Goal: Task Accomplishment & Management: Manage account settings

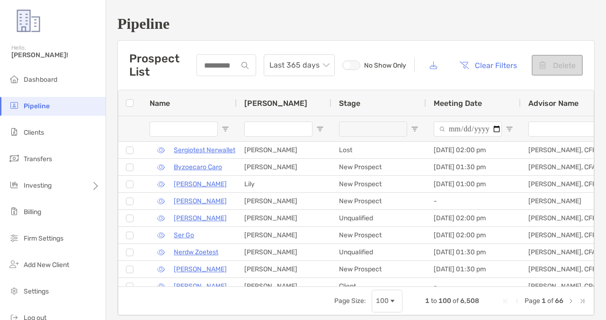
click at [554, 132] on input "Advisor Name Filter Input" at bounding box center [562, 129] width 68 height 15
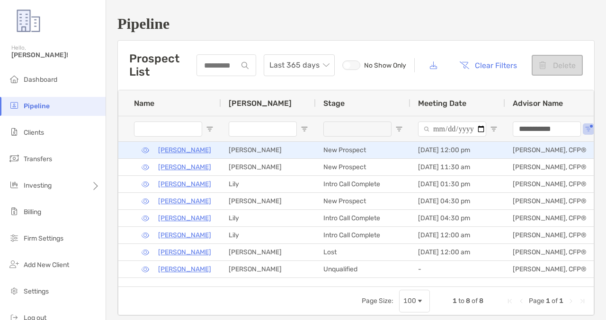
scroll to position [0, 28]
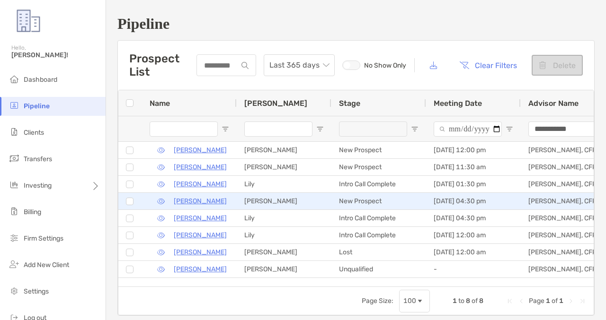
type input "**********"
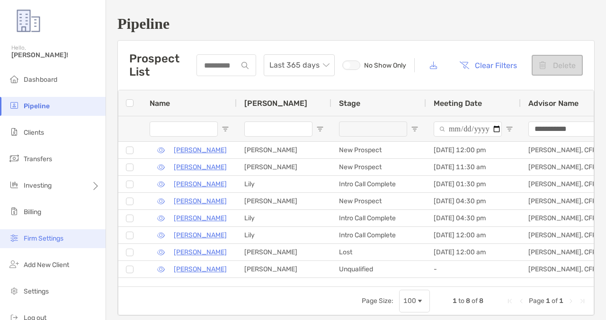
click at [56, 238] on span "Firm Settings" at bounding box center [44, 239] width 40 height 8
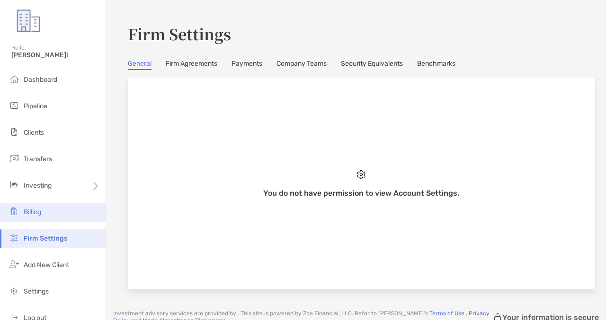
click at [40, 208] on span "Billing" at bounding box center [33, 212] width 18 height 8
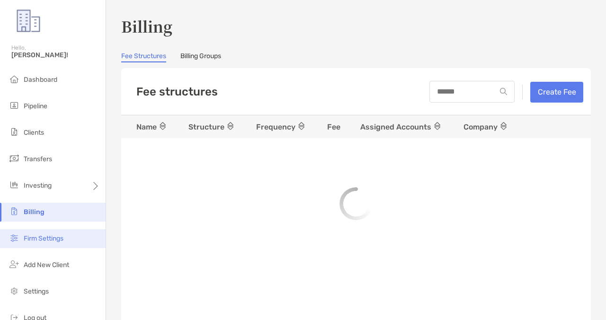
click at [35, 239] on span "Firm Settings" at bounding box center [44, 239] width 40 height 8
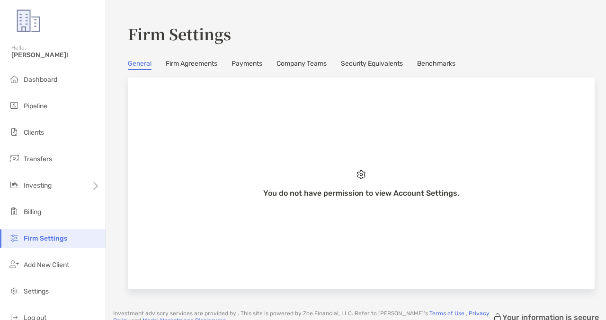
click at [318, 65] on link "Company Teams" at bounding box center [301, 65] width 50 height 10
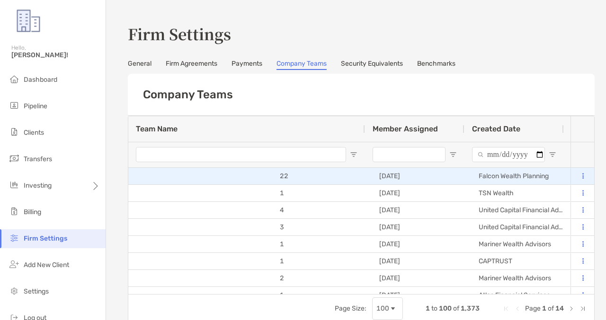
scroll to position [0, 93]
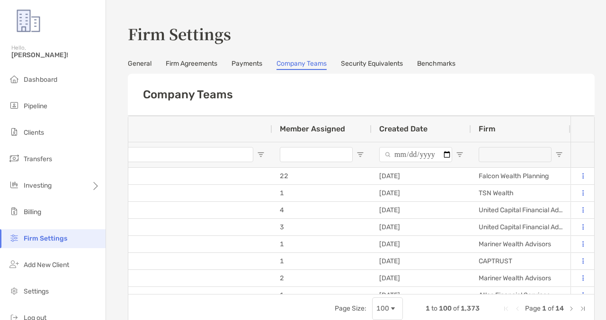
click at [558, 154] on span "Open Filter Menu" at bounding box center [559, 155] width 8 height 8
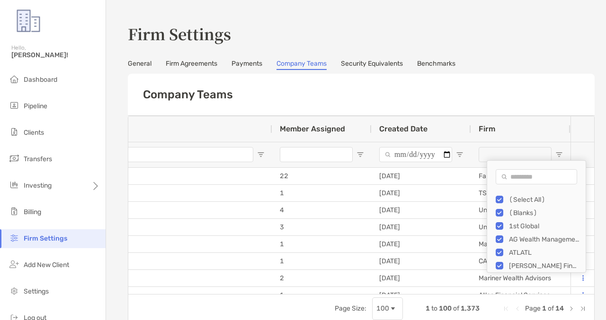
type input "***"
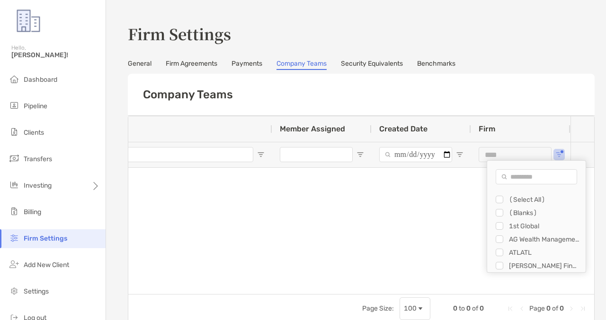
click at [514, 173] on input "Search filter values" at bounding box center [535, 176] width 81 height 15
type input "***"
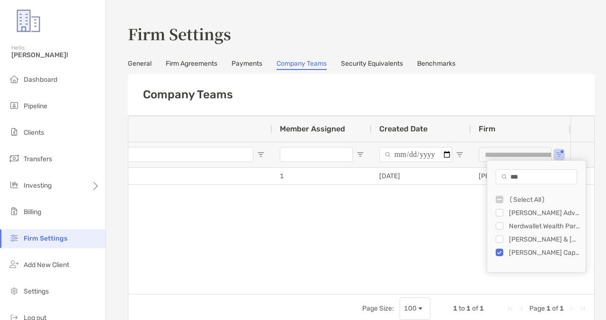
scroll to position [0, 0]
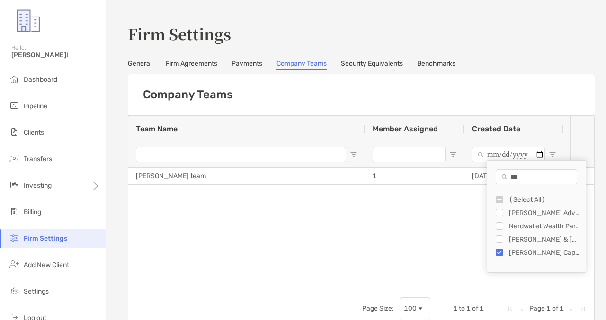
type input "***"
click at [487, 97] on div "Company Teams" at bounding box center [361, 95] width 466 height 42
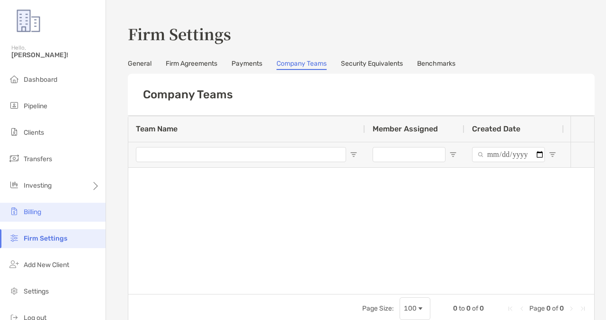
click at [55, 216] on li "Billing" at bounding box center [53, 212] width 106 height 19
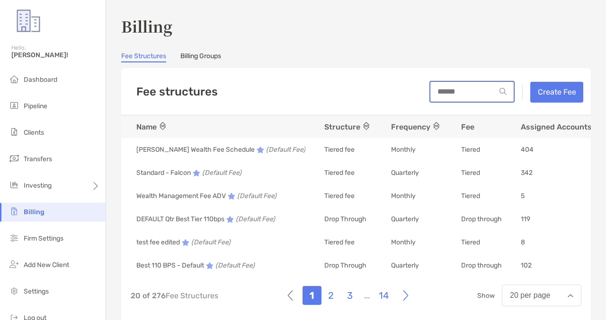
click at [478, 92] on input at bounding box center [462, 92] width 65 height 8
type input "**********"
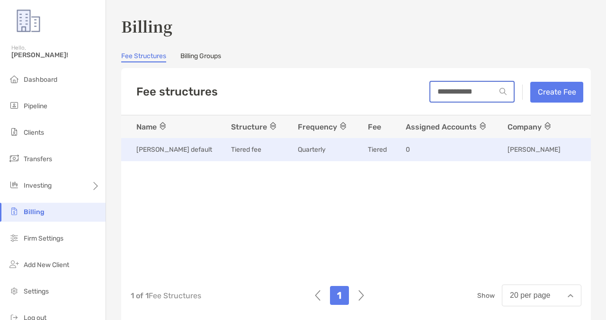
scroll to position [0, 29]
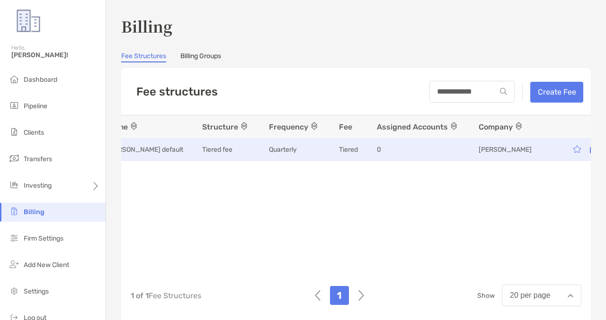
click at [589, 151] on icon at bounding box center [593, 150] width 8 height 8
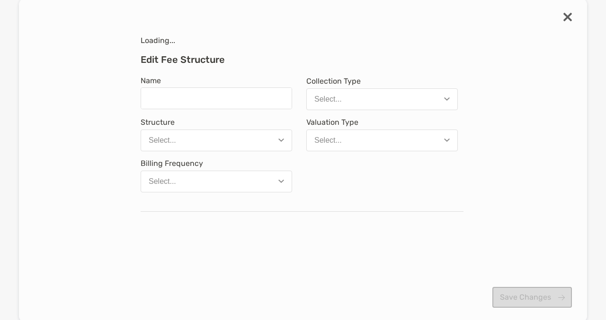
type input "**********"
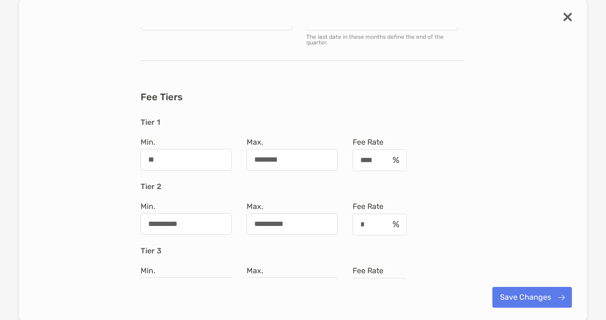
scroll to position [0, 0]
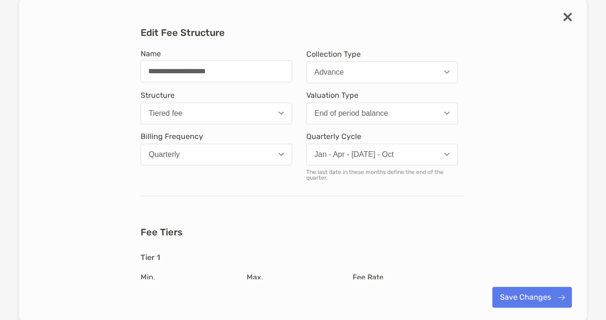
click at [568, 15] on img "modal" at bounding box center [567, 17] width 9 height 9
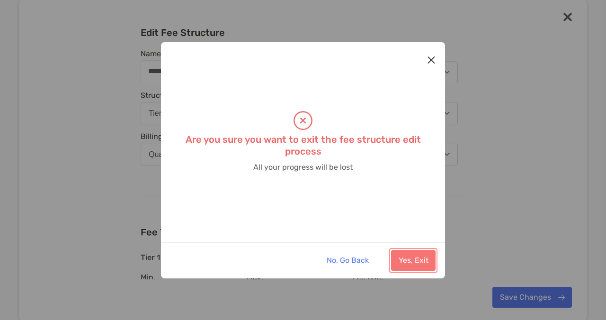
click at [400, 264] on button "Yes, Exit" at bounding box center [413, 260] width 44 height 21
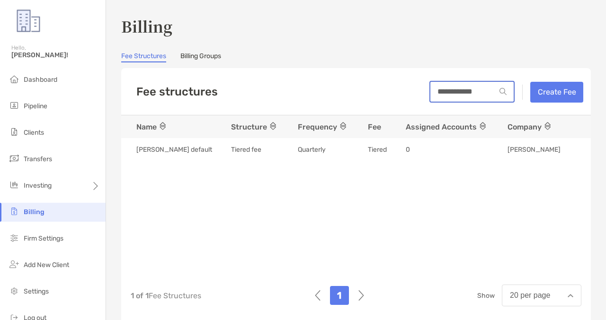
click at [488, 91] on input "**********" at bounding box center [462, 92] width 65 height 8
type input "*"
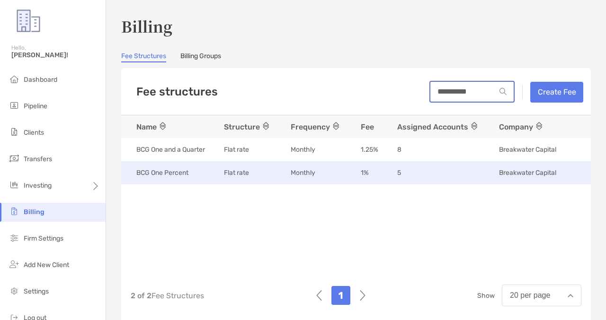
scroll to position [0, 36]
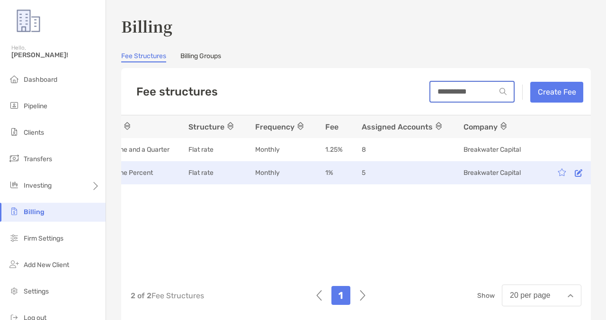
type input "**********"
click at [580, 173] on icon at bounding box center [578, 173] width 8 height 8
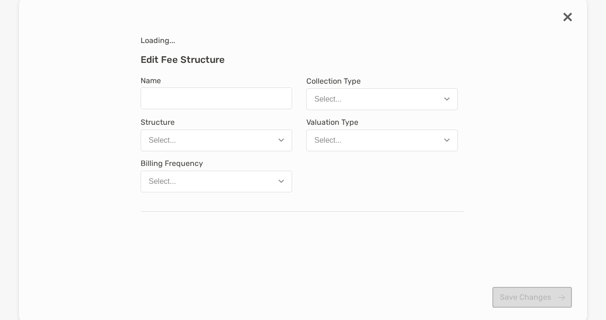
type input "**********"
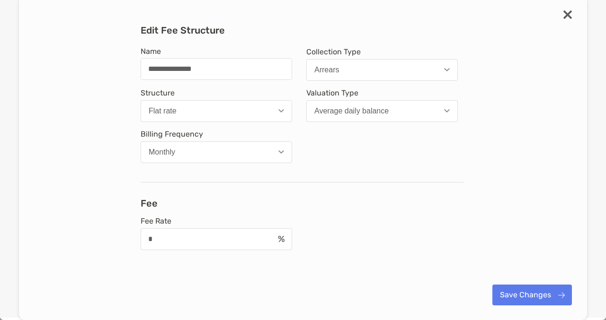
scroll to position [0, 0]
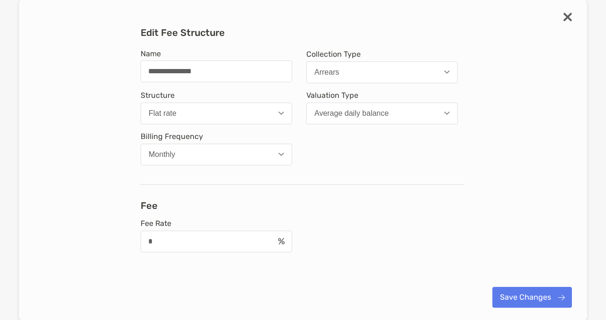
click at [568, 18] on img "modal" at bounding box center [567, 17] width 9 height 9
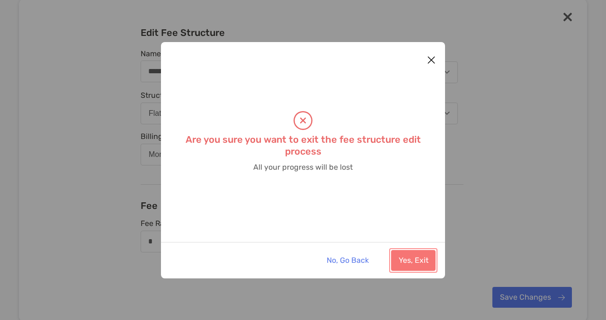
click at [410, 254] on button "Yes, Exit" at bounding box center [413, 260] width 44 height 21
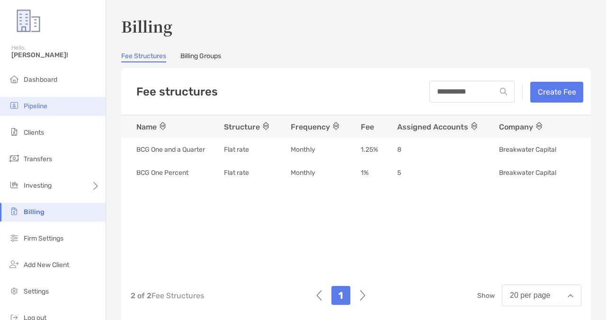
click at [52, 104] on li "Pipeline" at bounding box center [53, 106] width 106 height 19
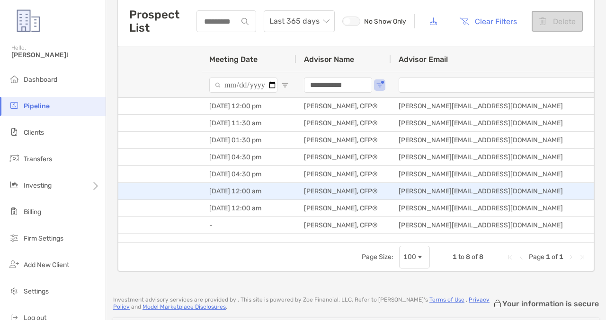
scroll to position [0, 448]
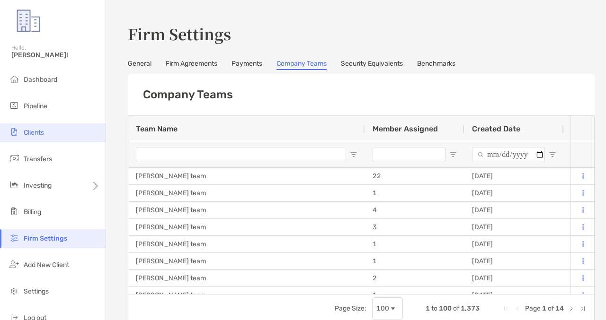
click at [37, 130] on span "Clients" at bounding box center [34, 133] width 20 height 8
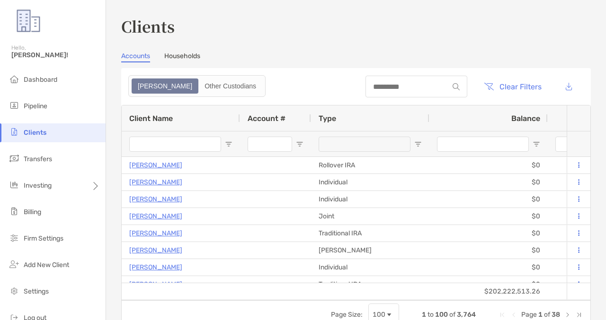
click at [265, 149] on input "Account # Filter Input" at bounding box center [269, 144] width 44 height 15
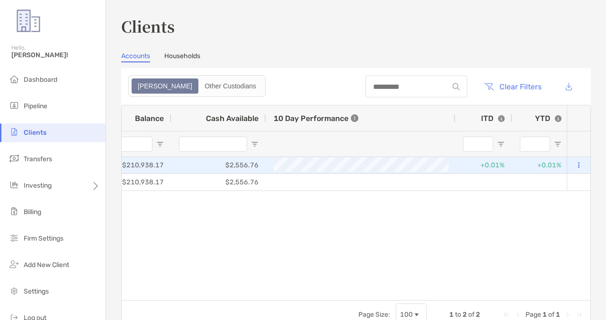
scroll to position [0, 772]
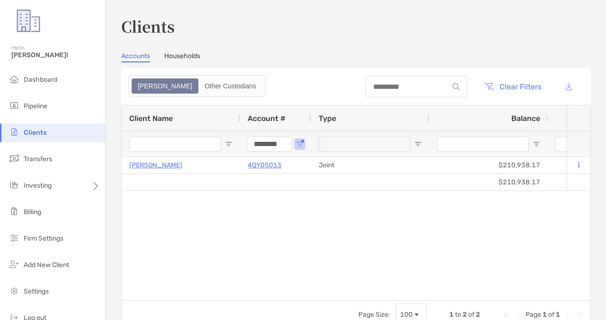
type input "********"
click at [512, 95] on button "Clear Filters" at bounding box center [512, 86] width 72 height 21
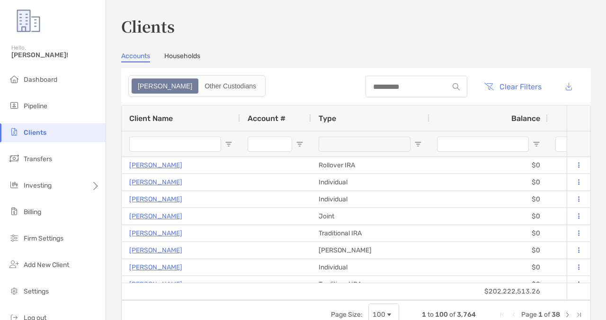
click at [300, 90] on header "Clear Filters" at bounding box center [355, 86] width 469 height 37
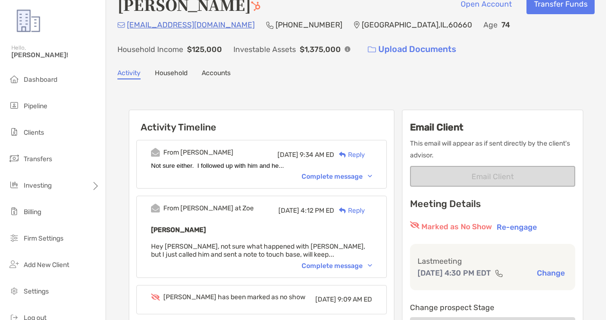
scroll to position [22, 0]
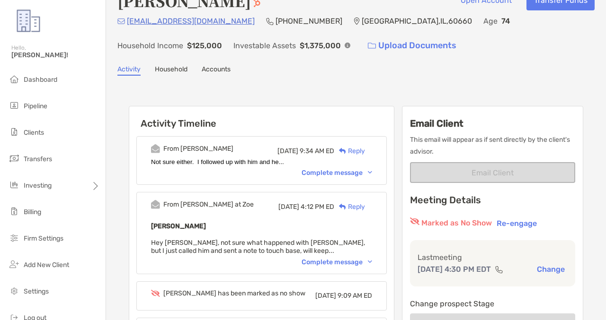
click at [330, 172] on div "Complete message" at bounding box center [336, 173] width 70 height 8
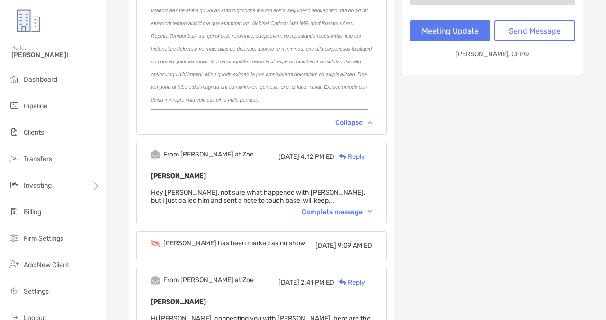
scroll to position [352, 0]
click at [318, 208] on div "Complete message" at bounding box center [336, 212] width 70 height 8
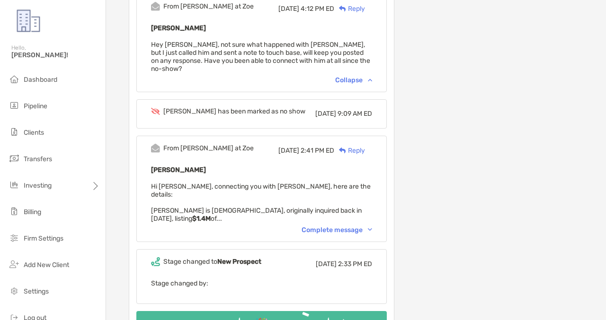
scroll to position [502, 0]
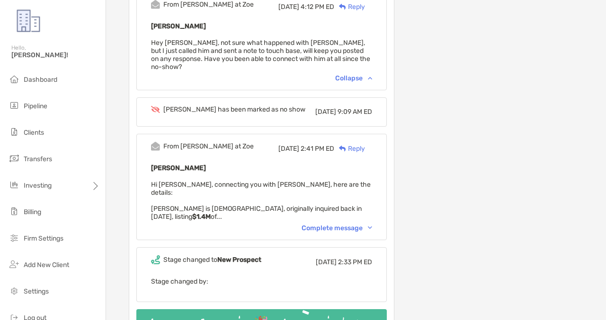
click at [325, 224] on div "Complete message" at bounding box center [336, 228] width 70 height 8
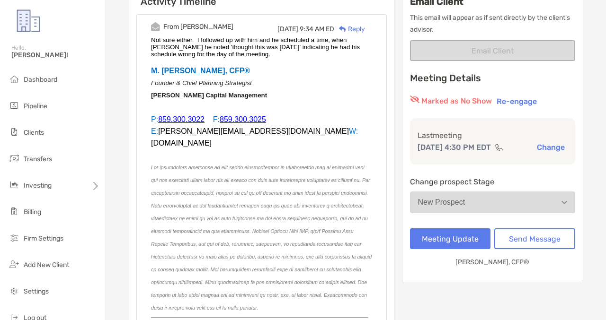
scroll to position [0, 0]
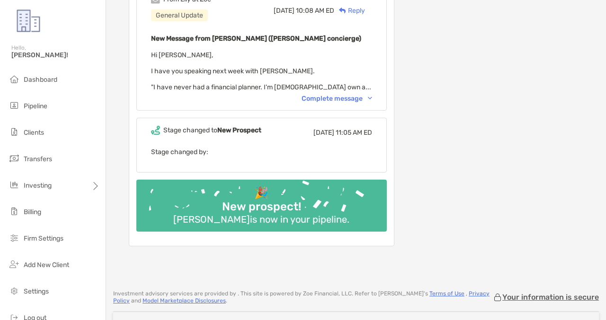
scroll to position [1227, 0]
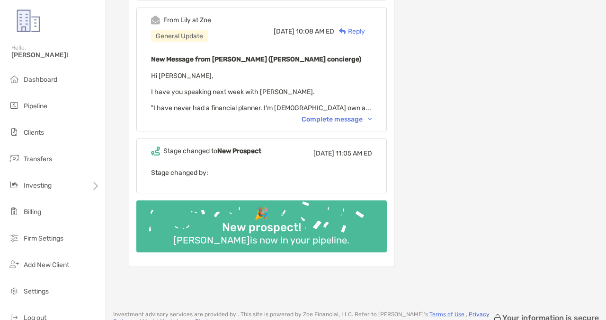
click at [351, 115] on div "Complete message" at bounding box center [336, 119] width 70 height 8
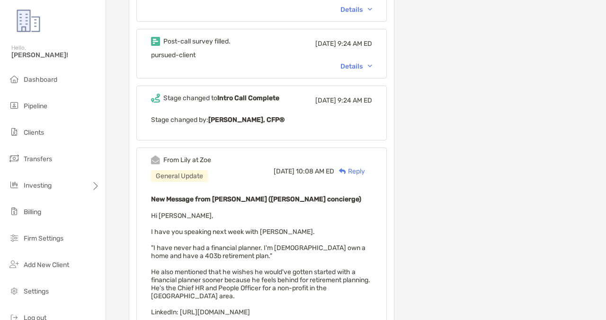
scroll to position [1023, 0]
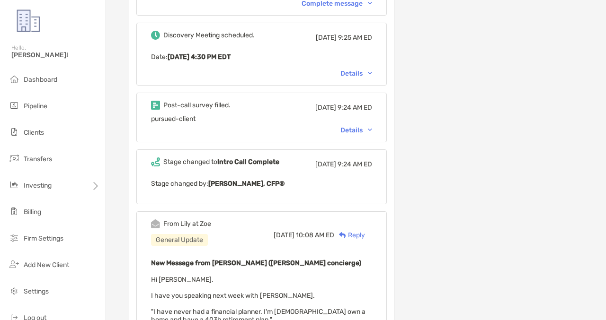
click at [355, 126] on div "Details" at bounding box center [356, 130] width 32 height 8
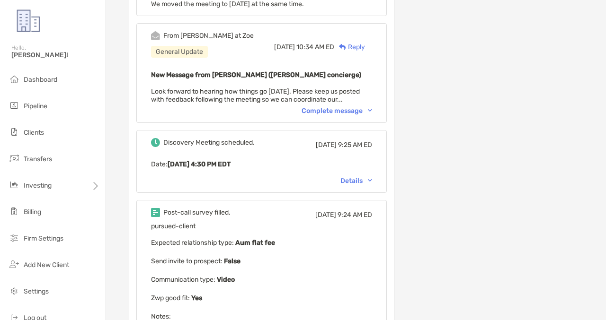
scroll to position [906, 0]
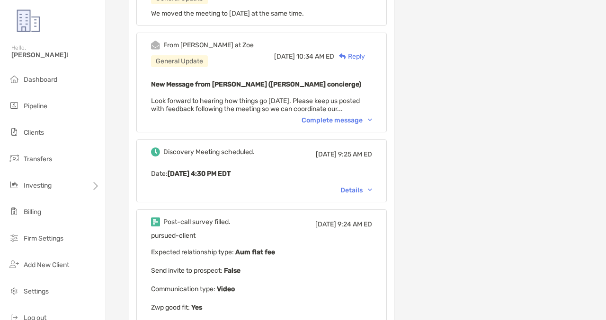
click at [344, 116] on div "Complete message" at bounding box center [336, 120] width 70 height 8
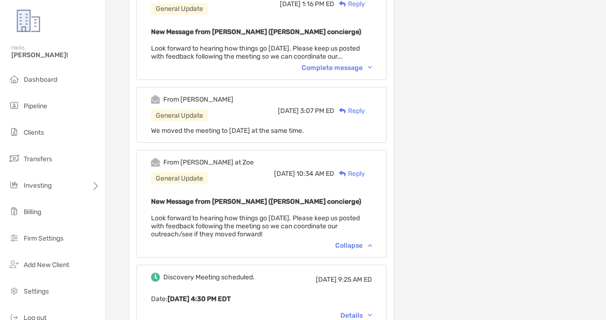
scroll to position [730, 0]
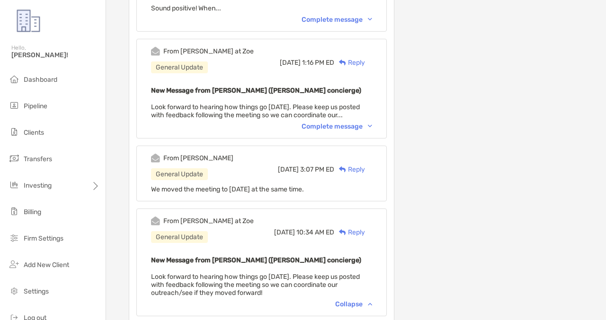
click at [346, 123] on div "Complete message" at bounding box center [336, 127] width 70 height 8
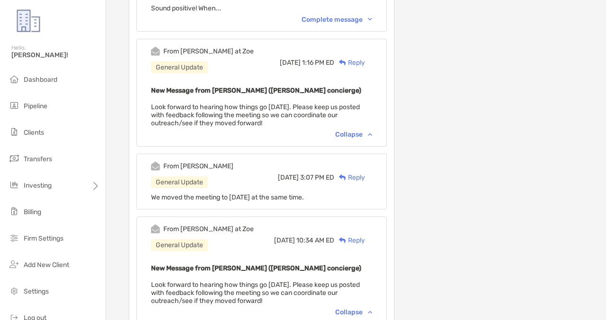
scroll to position [549, 0]
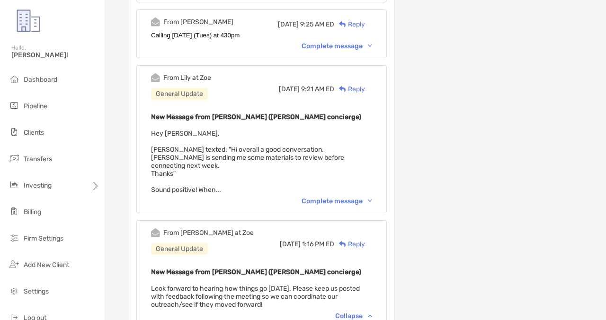
click at [322, 197] on div "Complete message" at bounding box center [336, 201] width 70 height 8
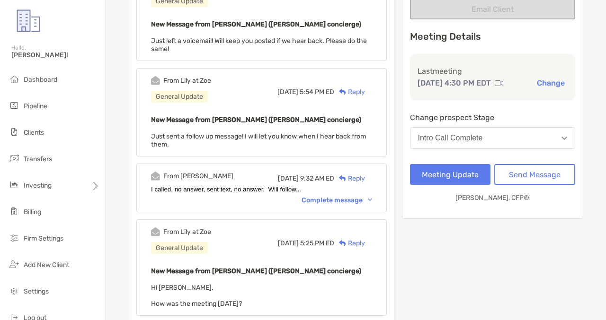
scroll to position [174, 0]
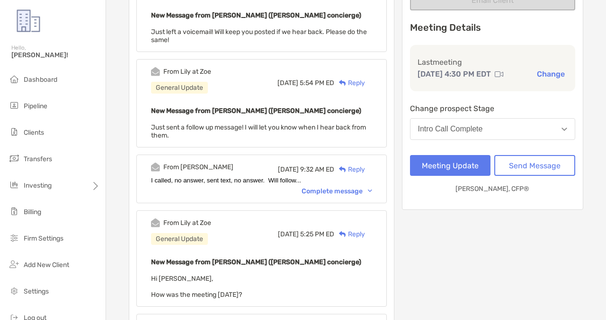
click at [351, 189] on div "Complete message" at bounding box center [336, 191] width 70 height 8
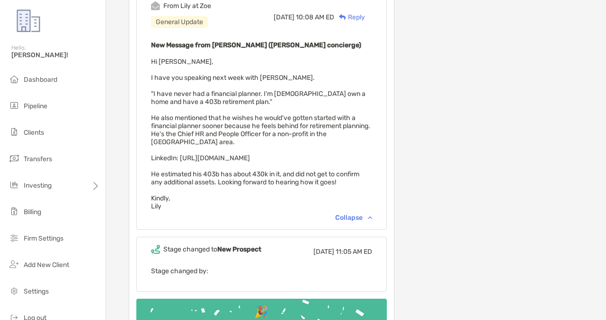
scroll to position [1673, 0]
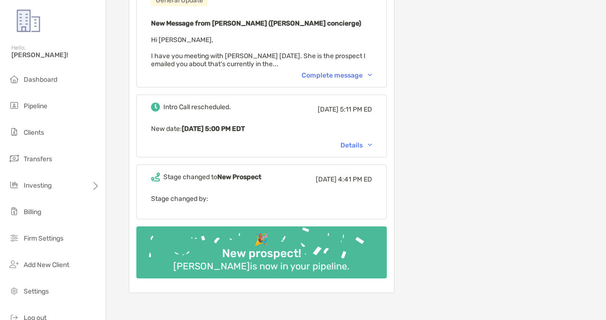
scroll to position [1590, 0]
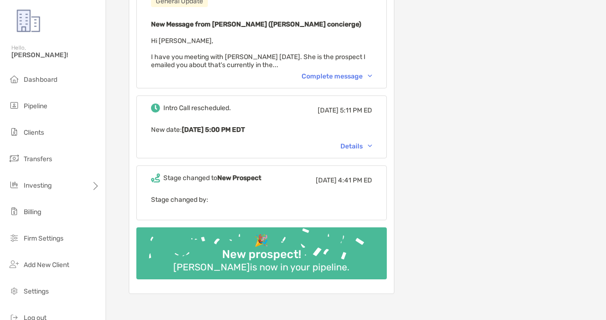
click at [348, 72] on div "Complete message" at bounding box center [336, 76] width 70 height 8
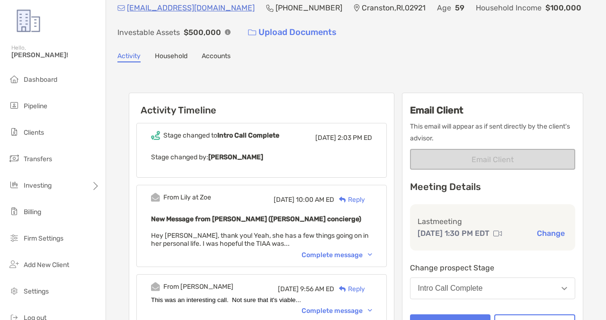
scroll to position [37, 0]
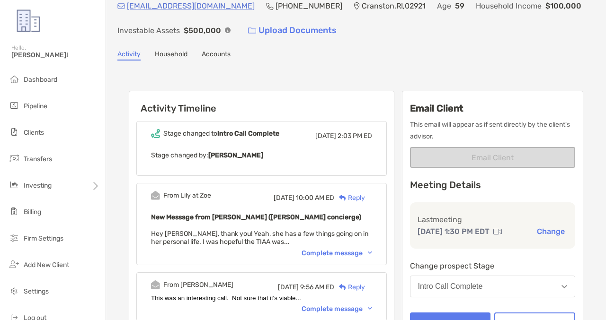
click at [349, 253] on div "Complete message" at bounding box center [336, 253] width 70 height 8
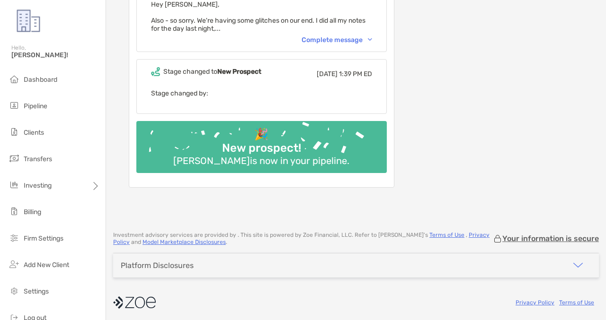
scroll to position [402, 0]
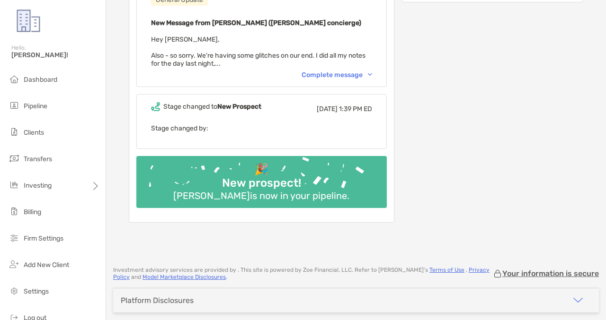
click at [353, 76] on div "Complete message" at bounding box center [336, 75] width 70 height 8
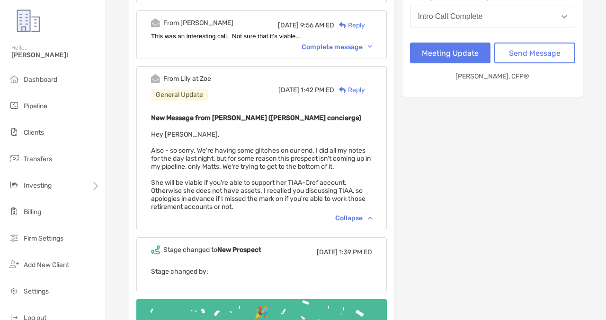
scroll to position [303, 0]
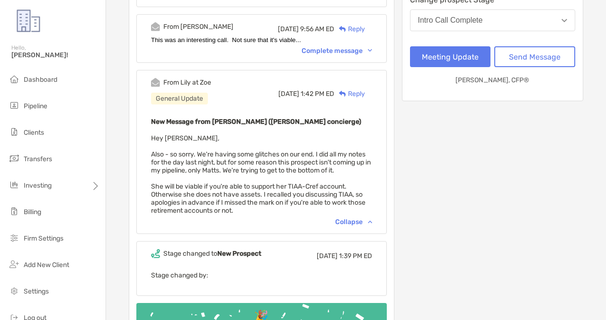
click at [334, 48] on div "Complete message" at bounding box center [336, 51] width 70 height 8
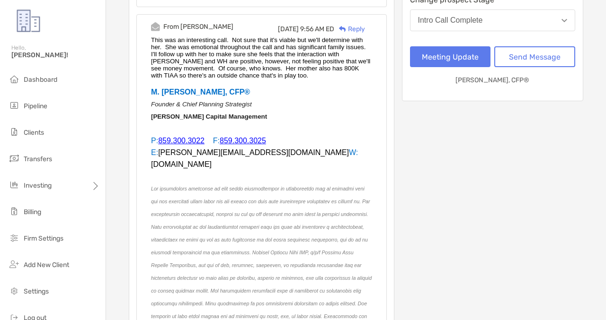
scroll to position [293, 0]
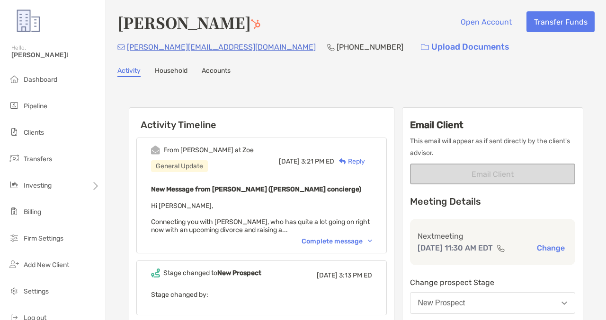
scroll to position [202, 0]
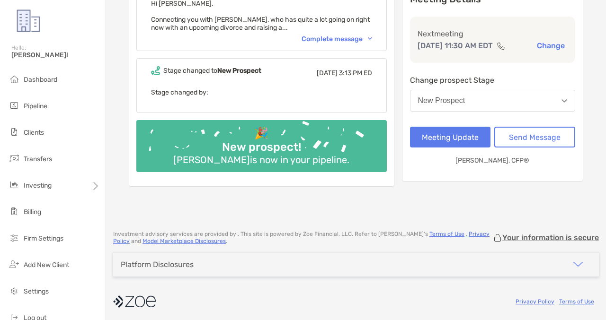
click at [343, 38] on div "Complete message" at bounding box center [336, 39] width 70 height 8
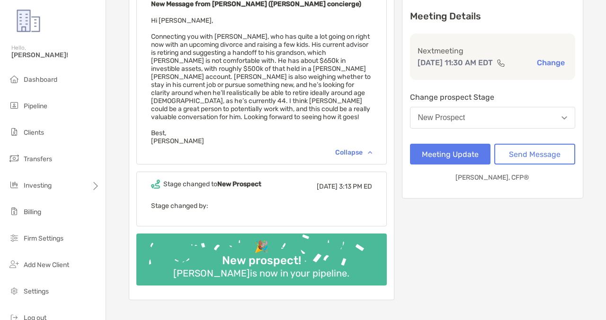
scroll to position [184, 0]
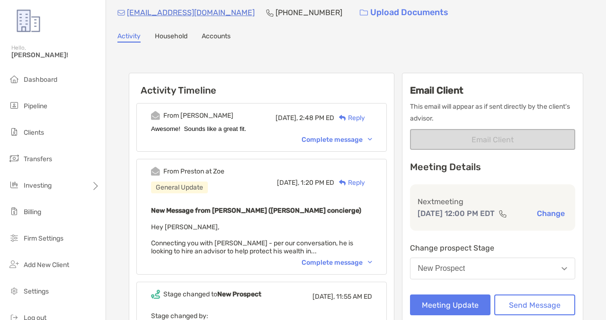
scroll to position [258, 0]
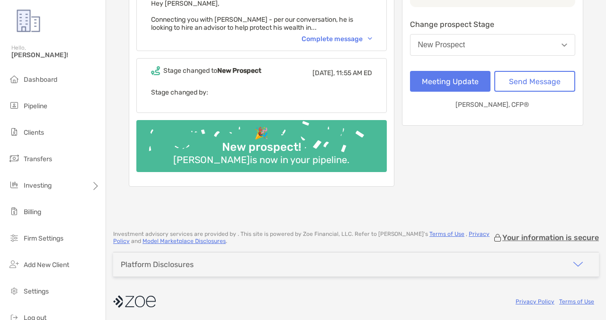
click at [349, 38] on div "Complete message" at bounding box center [336, 39] width 70 height 8
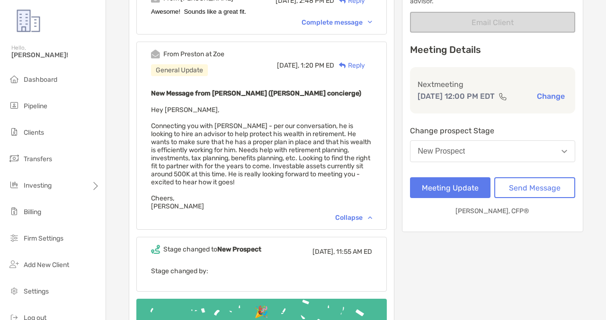
scroll to position [151, 0]
